Goal: Task Accomplishment & Management: Manage account settings

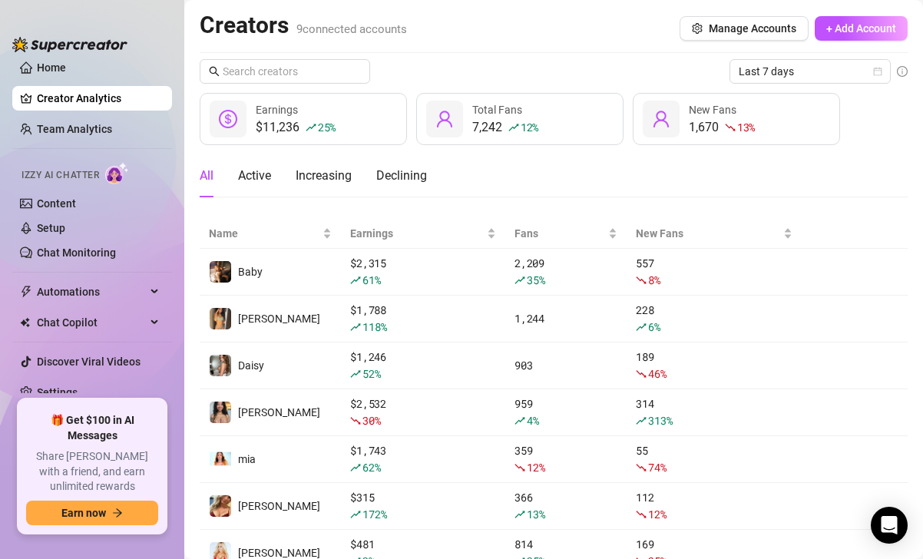
scroll to position [14, 0]
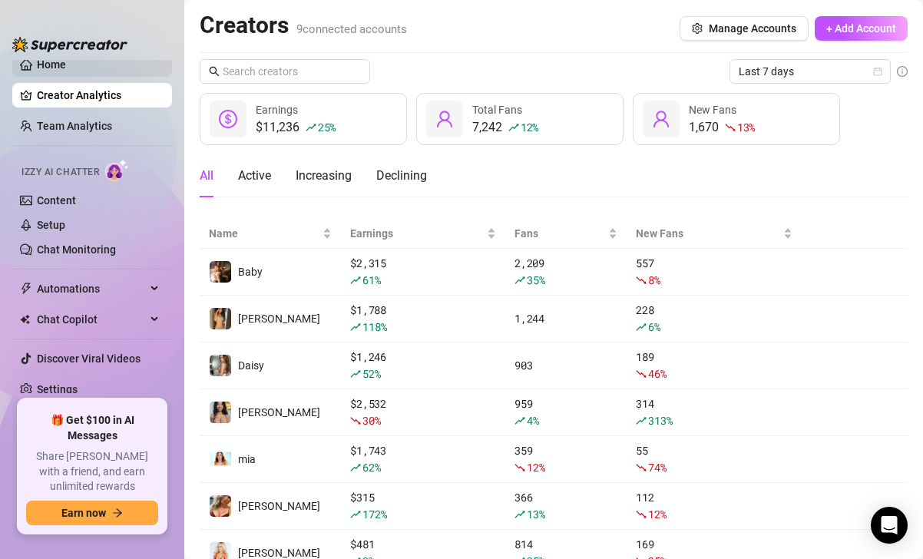
click at [56, 66] on link "Home" at bounding box center [51, 64] width 29 height 12
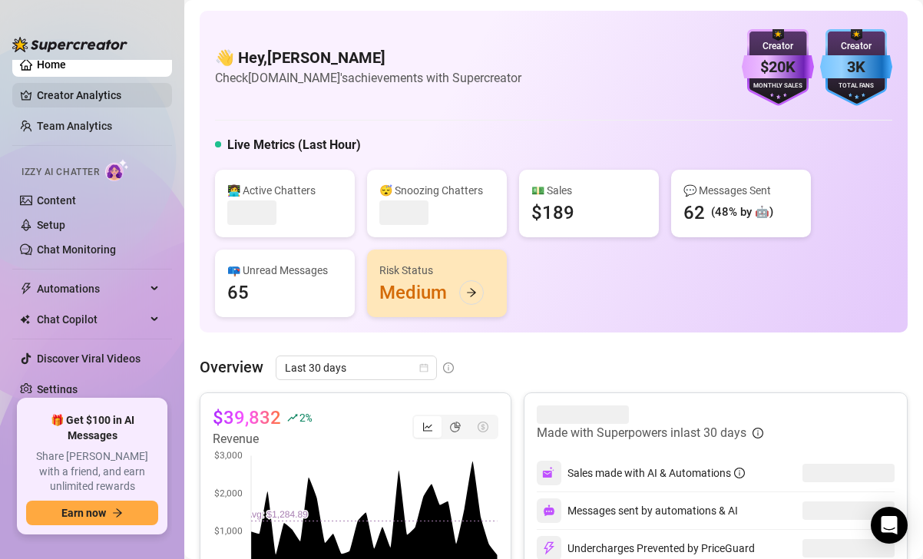
click at [59, 98] on link "Creator Analytics" at bounding box center [98, 95] width 123 height 25
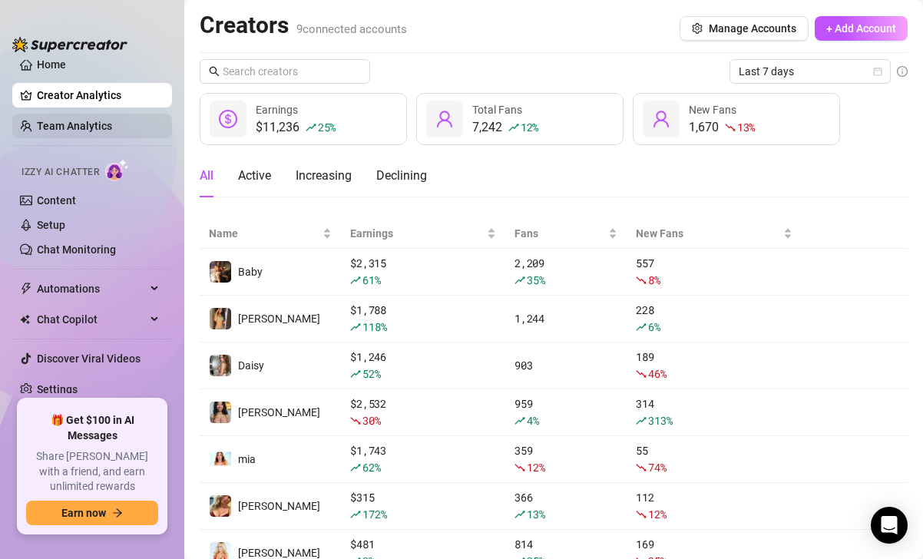
click at [58, 131] on link "Team Analytics" at bounding box center [74, 126] width 75 height 12
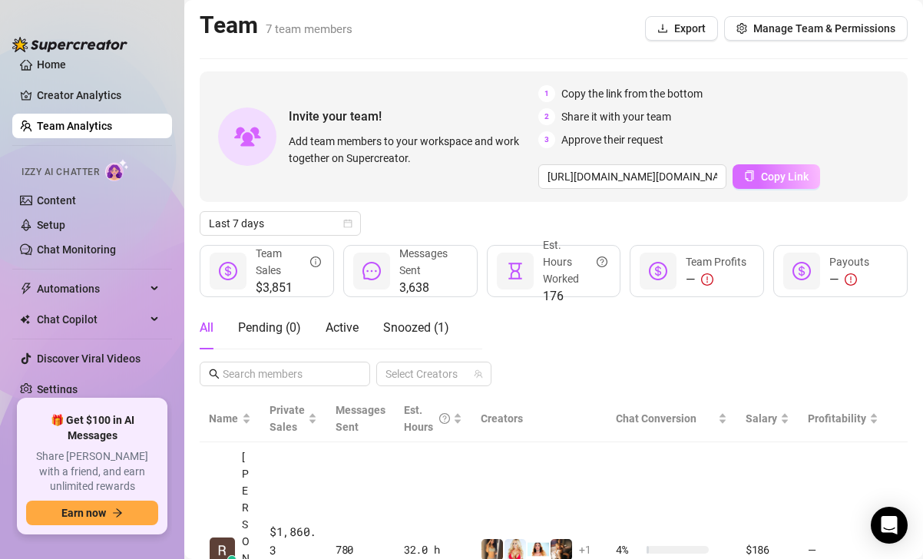
click at [791, 180] on span "Copy Link" at bounding box center [785, 177] width 48 height 12
